Goal: Find specific page/section: Find specific page/section

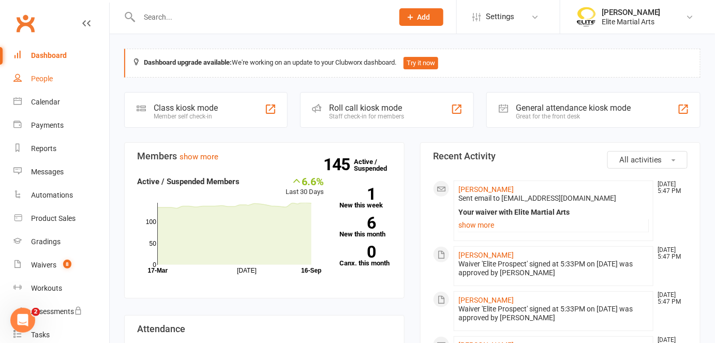
click at [46, 76] on div "People" at bounding box center [42, 78] width 22 height 8
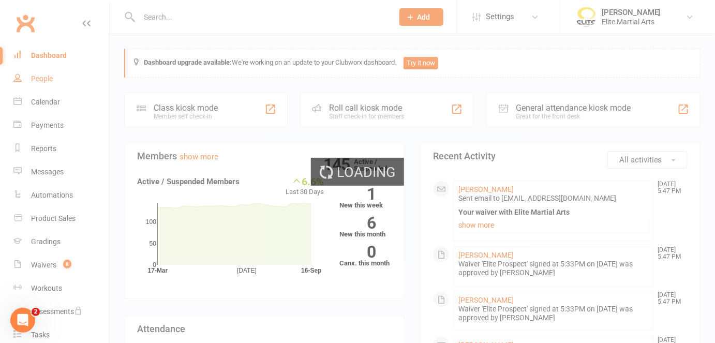
select select "100"
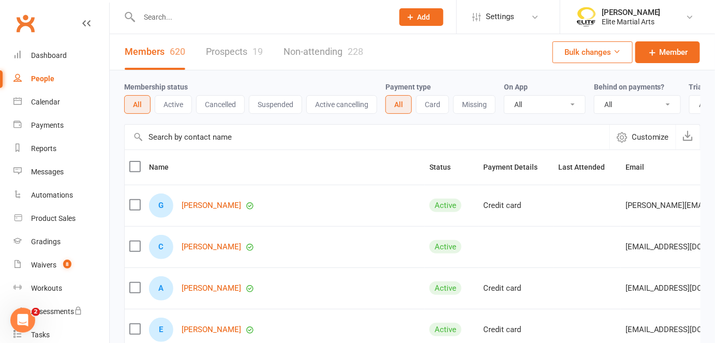
click at [236, 53] on link "Prospects 19" at bounding box center [234, 52] width 57 height 36
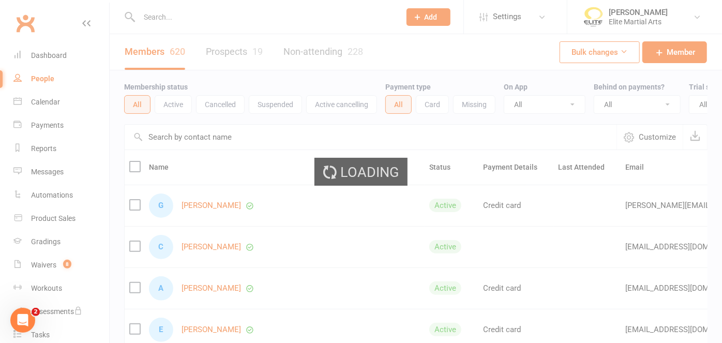
select select "100"
